Goal: Information Seeking & Learning: Check status

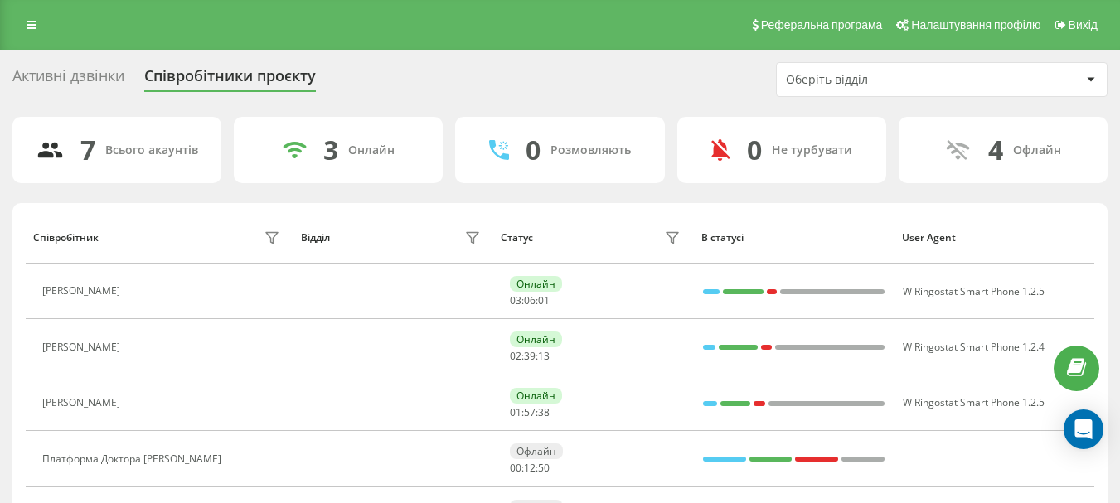
click at [42, 23] on link at bounding box center [32, 24] width 30 height 23
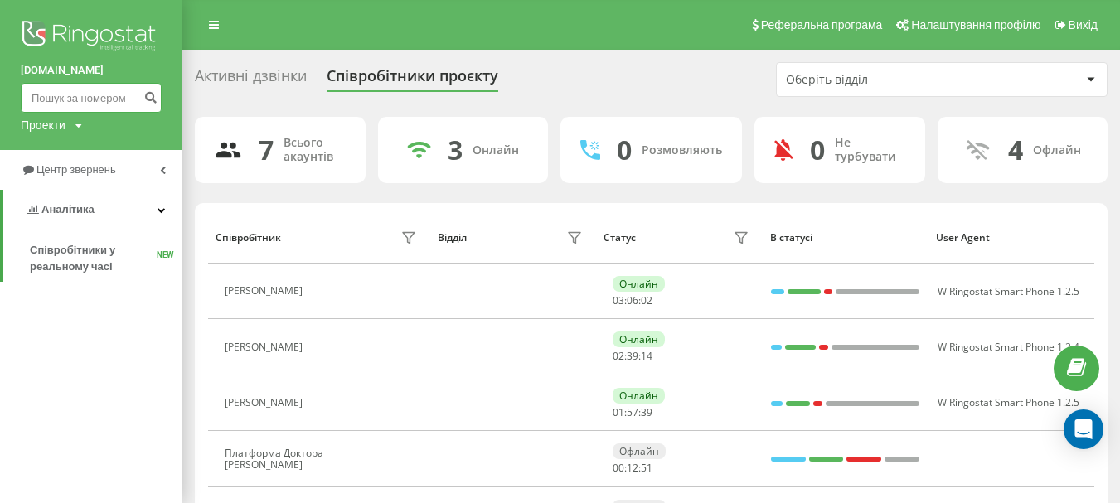
click at [99, 92] on input at bounding box center [91, 98] width 141 height 30
paste input "+380952067550"
click at [31, 95] on input "+380952067550" at bounding box center [91, 98] width 141 height 30
type input "380952067550"
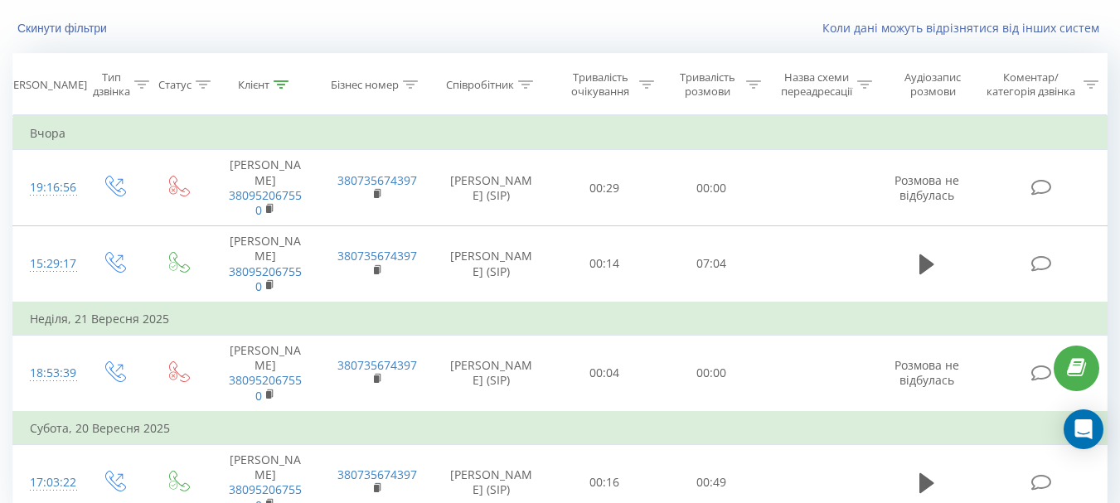
scroll to position [145, 0]
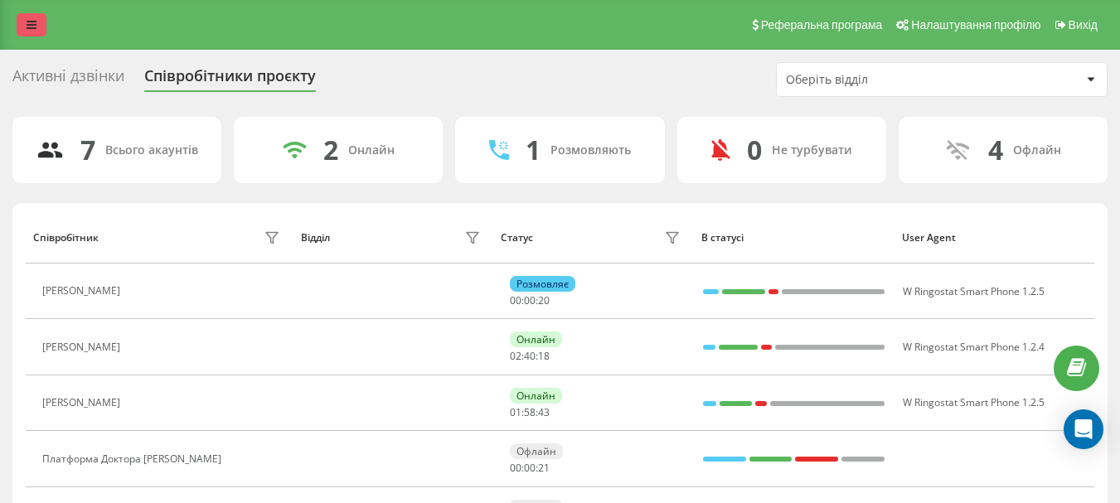
click at [27, 25] on icon at bounding box center [32, 25] width 10 height 12
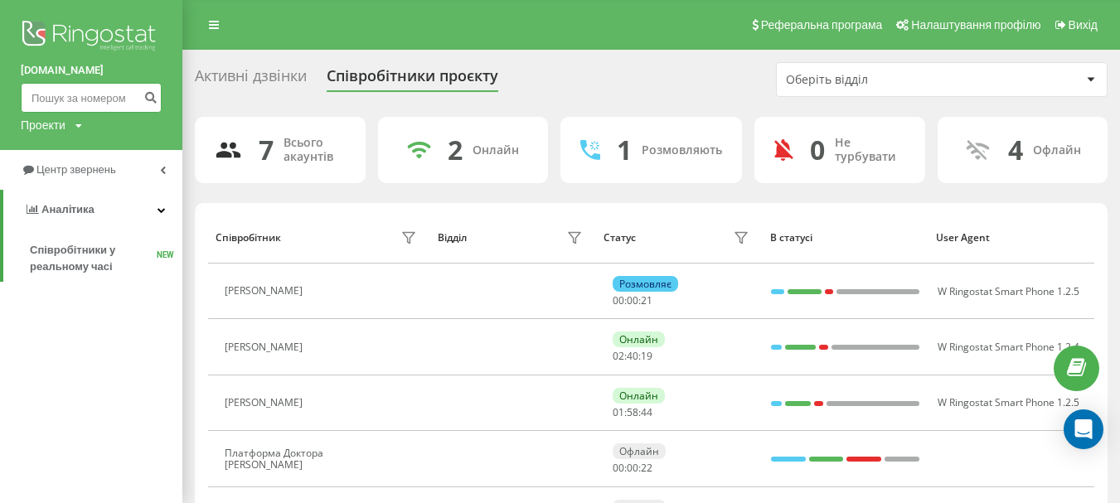
click at [95, 101] on input at bounding box center [91, 98] width 141 height 30
paste input "+380687658007"
drag, startPoint x: 39, startPoint y: 101, endPoint x: 27, endPoint y: 100, distance: 11.7
click at [27, 100] on input "+380687658007" at bounding box center [91, 98] width 141 height 30
type input "380687658007"
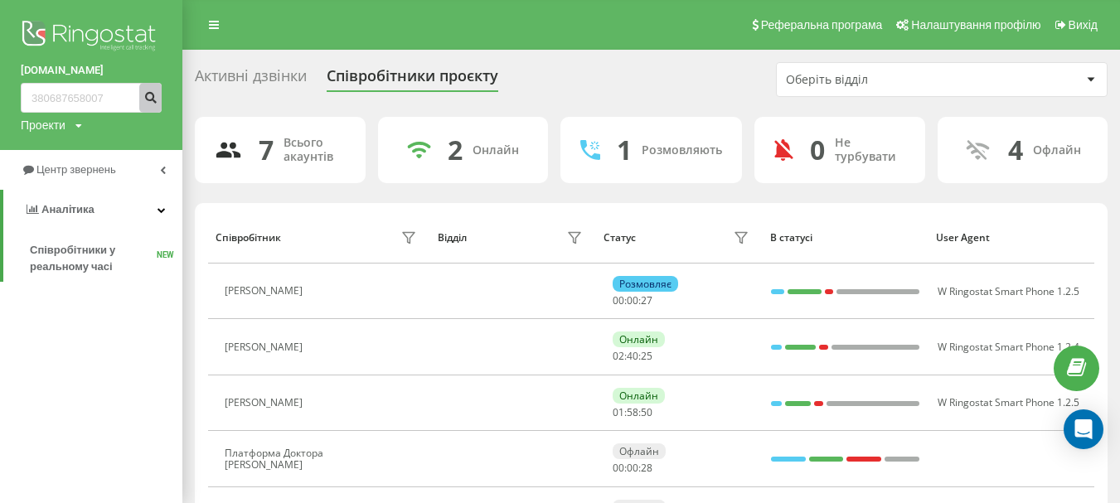
click at [150, 95] on icon "submit" at bounding box center [150, 95] width 14 height 10
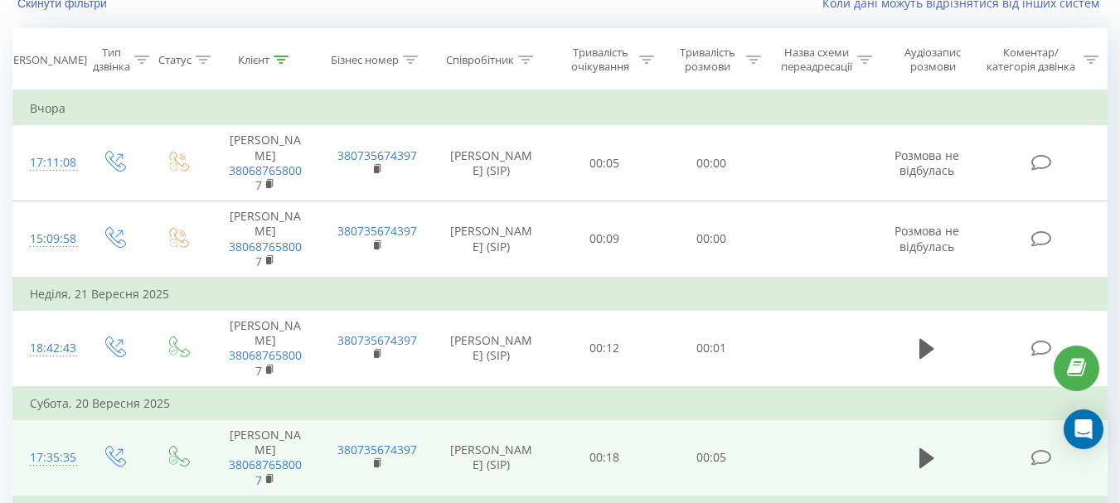
scroll to position [454, 0]
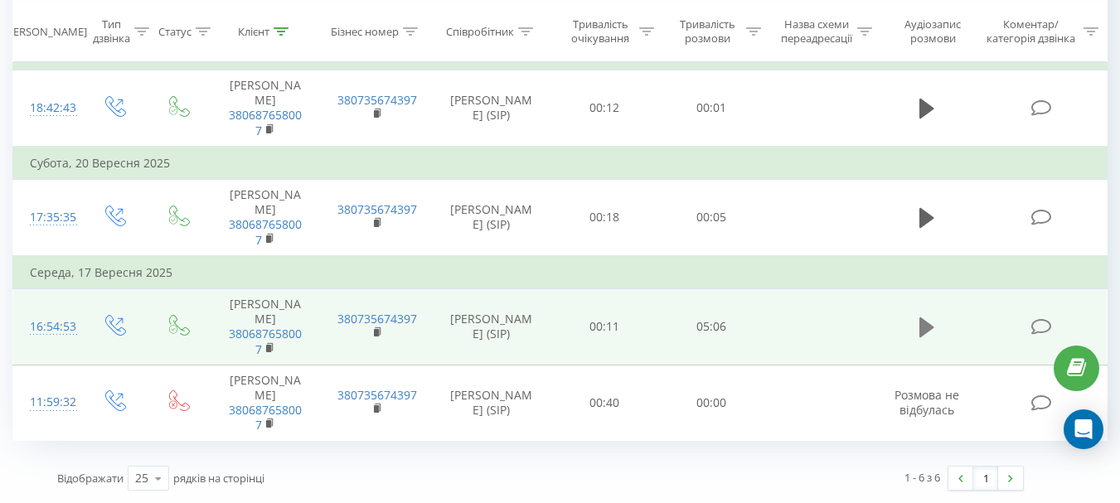
click at [925, 318] on icon at bounding box center [927, 328] width 15 height 20
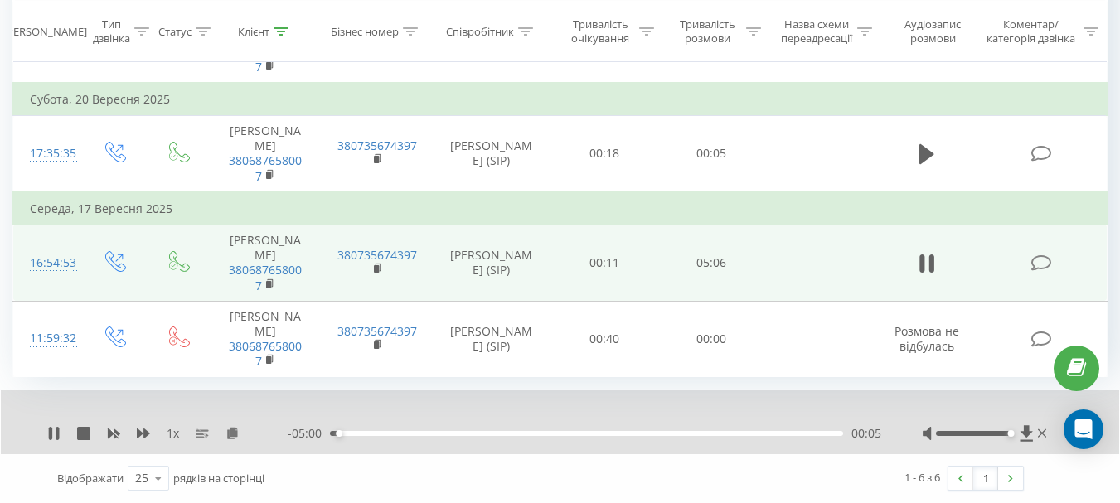
drag, startPoint x: 980, startPoint y: 499, endPoint x: 1008, endPoint y: 500, distance: 28.2
click at [1008, 442] on div at bounding box center [987, 433] width 128 height 17
click at [174, 442] on span "1 x" at bounding box center [173, 433] width 12 height 17
click at [170, 436] on span "1 x" at bounding box center [173, 433] width 12 height 17
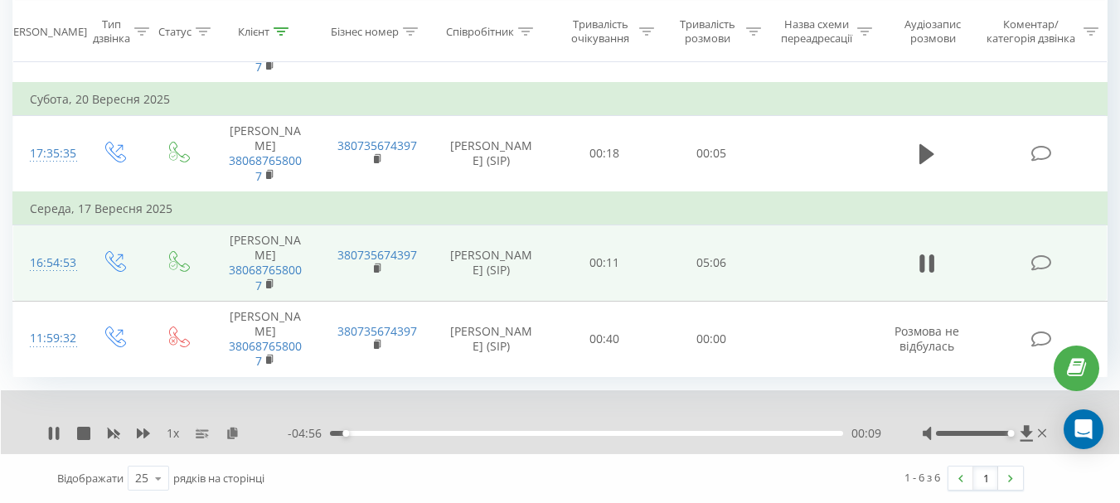
click at [175, 435] on span "1 x" at bounding box center [173, 433] width 12 height 17
click at [173, 435] on span "1 x" at bounding box center [173, 433] width 12 height 17
click at [207, 435] on icon at bounding box center [207, 436] width 3 height 4
click at [171, 435] on span "1 x" at bounding box center [173, 433] width 12 height 17
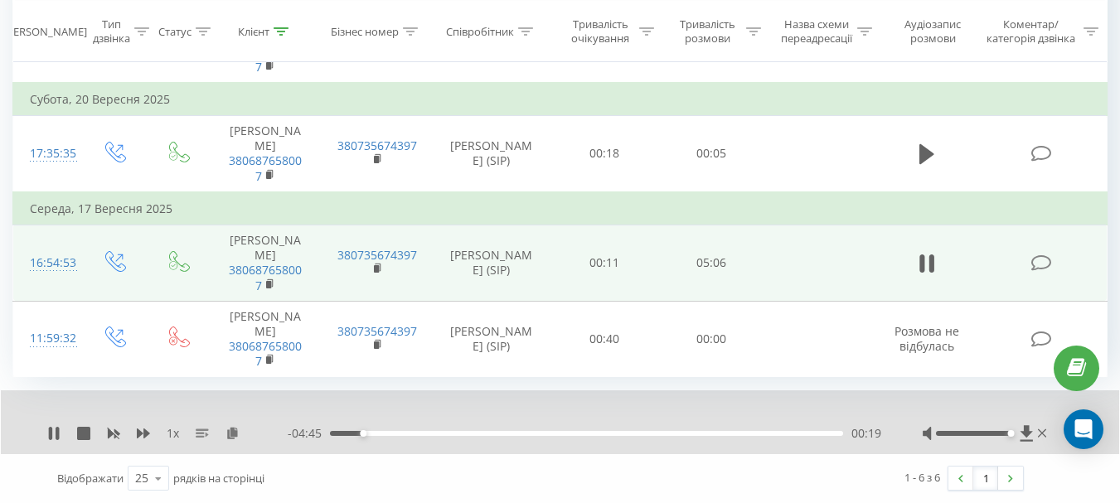
click at [206, 433] on icon at bounding box center [202, 433] width 13 height 13
click at [170, 433] on span "1 x" at bounding box center [173, 433] width 12 height 17
click at [169, 435] on span "1 x" at bounding box center [173, 433] width 12 height 17
click at [200, 433] on icon at bounding box center [202, 433] width 13 height 13
click at [170, 437] on span "1 x" at bounding box center [173, 433] width 12 height 17
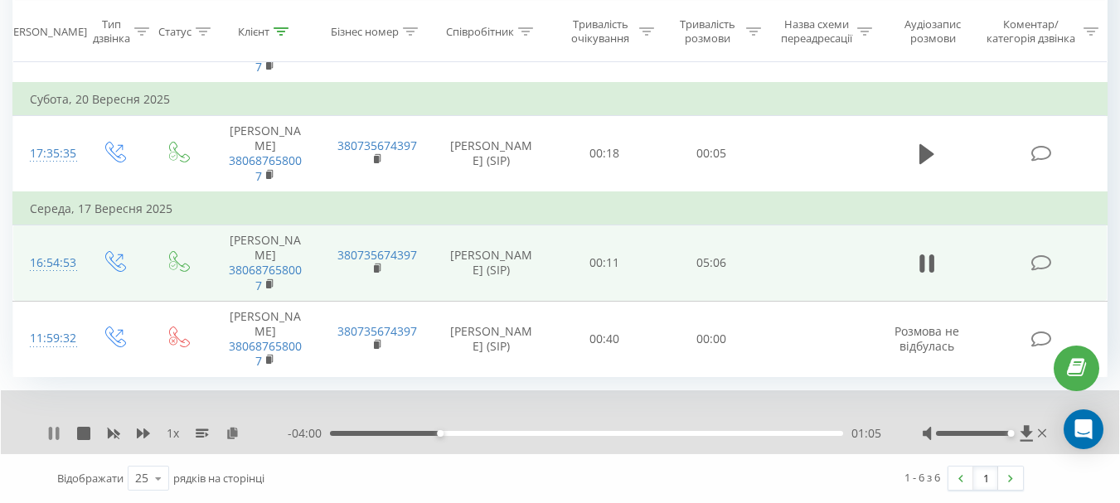
click at [59, 435] on icon at bounding box center [57, 433] width 3 height 13
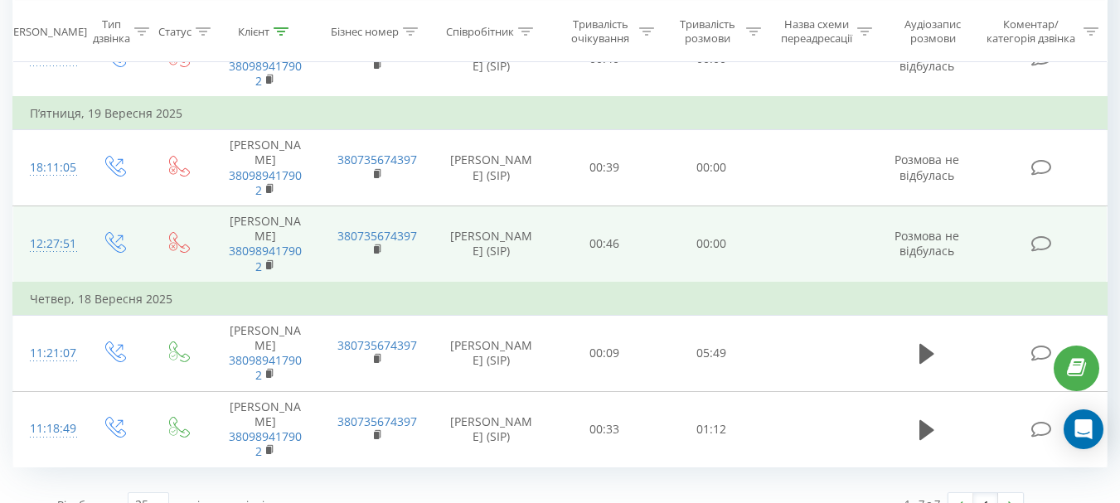
scroll to position [473, 0]
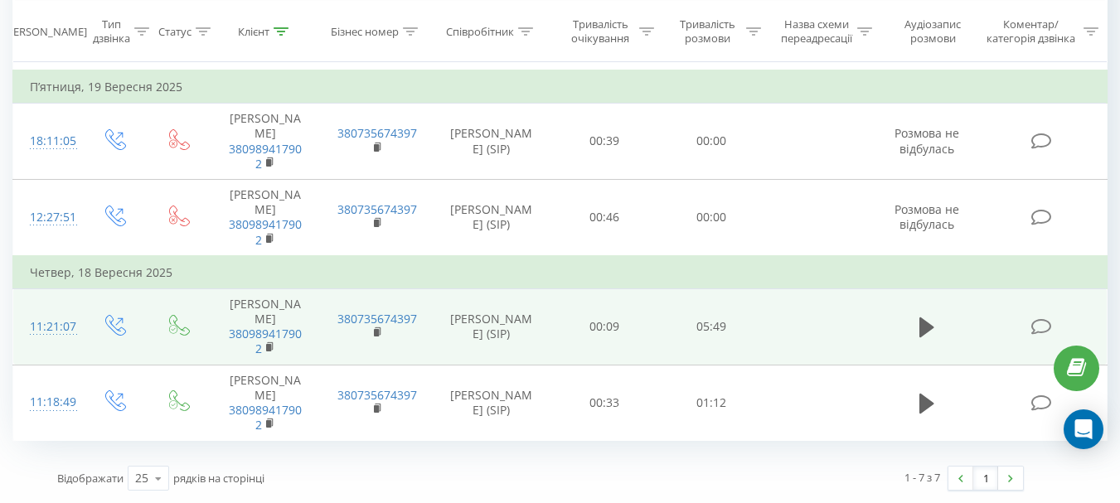
click at [940, 323] on td at bounding box center [928, 327] width 103 height 76
click at [930, 328] on icon at bounding box center [927, 328] width 15 height 20
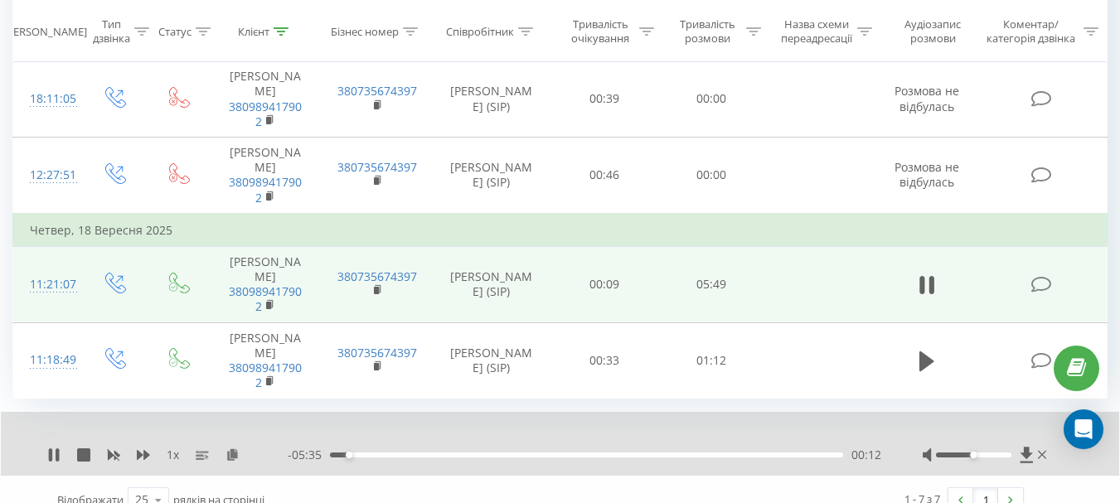
scroll to position [537, 0]
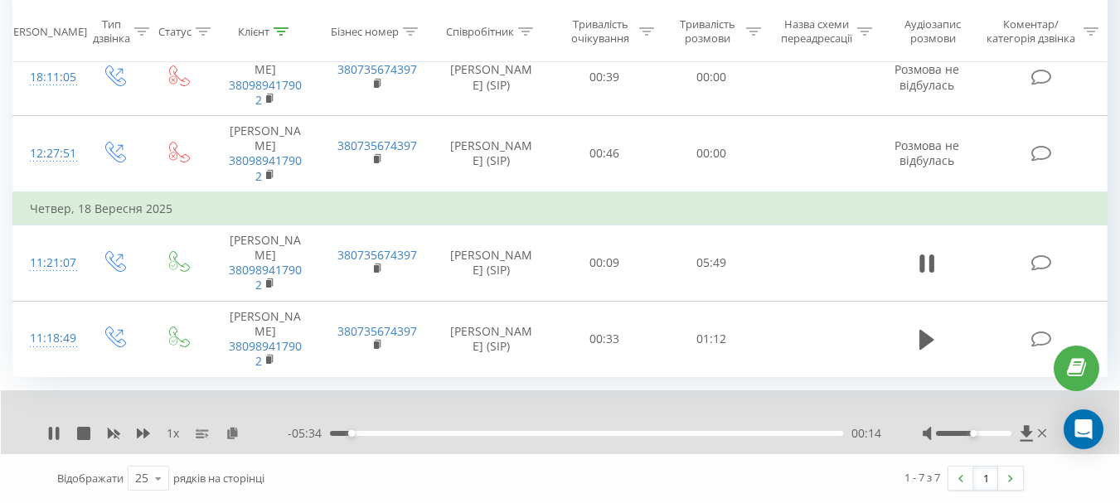
click at [171, 436] on span "1 x" at bounding box center [173, 433] width 12 height 17
drag, startPoint x: 986, startPoint y: 433, endPoint x: 1020, endPoint y: 433, distance: 34.0
click at [1020, 433] on div at bounding box center [987, 433] width 128 height 17
click at [65, 432] on div "1 x" at bounding box center [167, 433] width 241 height 17
click at [41, 434] on div "1 x - 05:02 00:45 00:45" at bounding box center [560, 423] width 1119 height 64
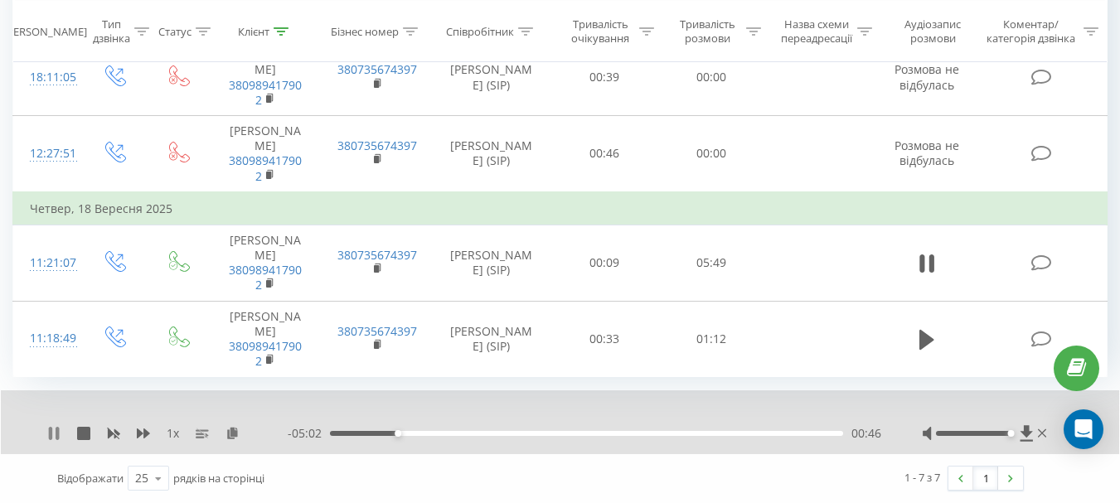
click at [51, 436] on icon at bounding box center [50, 433] width 3 height 13
